Goal: Information Seeking & Learning: Check status

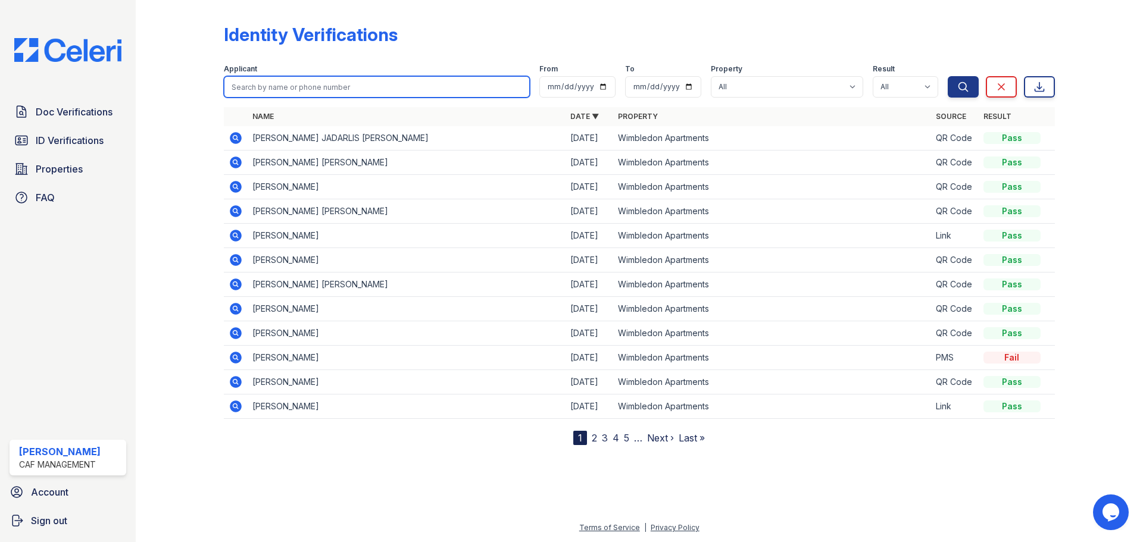
click at [302, 87] on input "search" at bounding box center [377, 86] width 306 height 21
type input "brown"
click at [947, 76] on button "Search" at bounding box center [962, 86] width 31 height 21
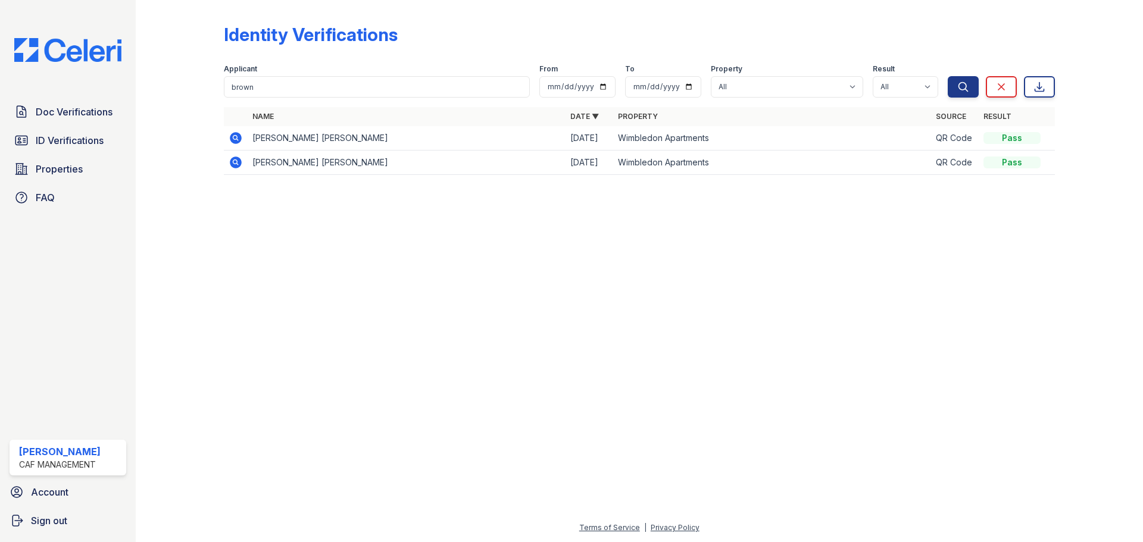
click at [239, 134] on icon at bounding box center [236, 138] width 12 height 12
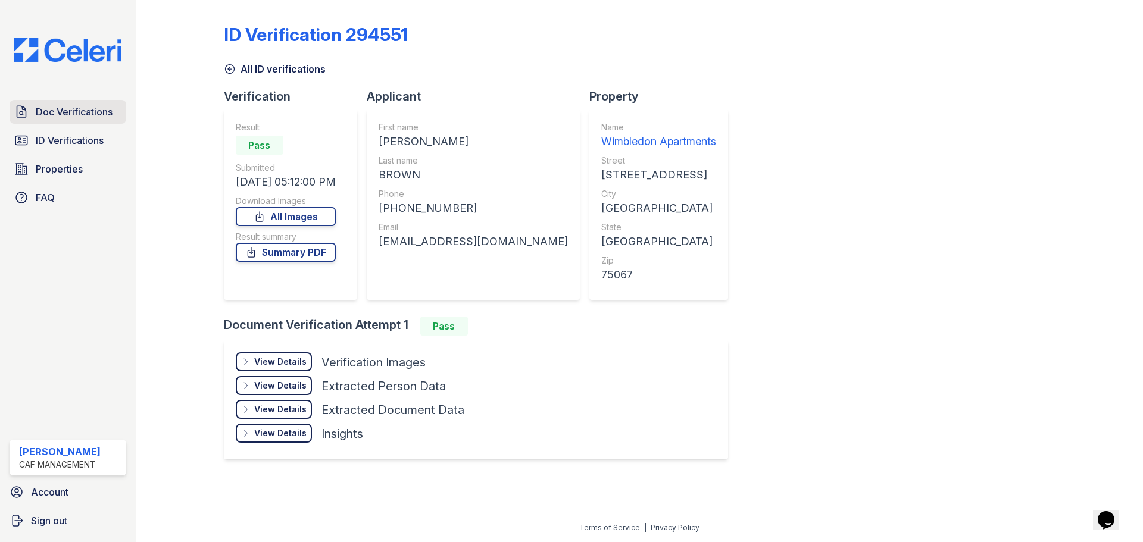
click at [49, 113] on span "Doc Verifications" at bounding box center [74, 112] width 77 height 14
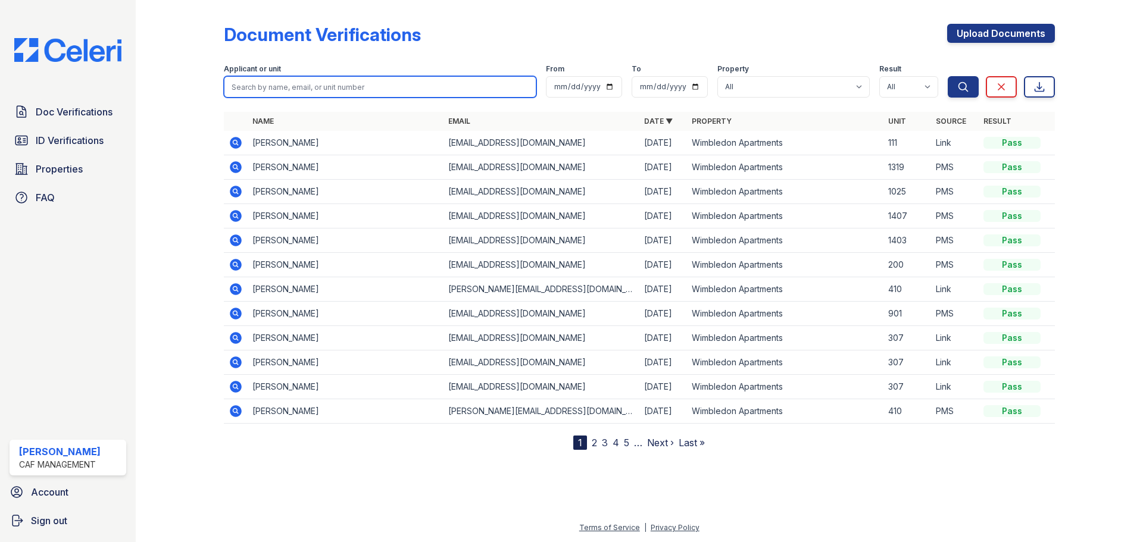
click at [314, 96] on input "search" at bounding box center [380, 86] width 312 height 21
type input "brown"
click at [947, 76] on button "Search" at bounding box center [962, 86] width 31 height 21
